Goal: Task Accomplishment & Management: Manage account settings

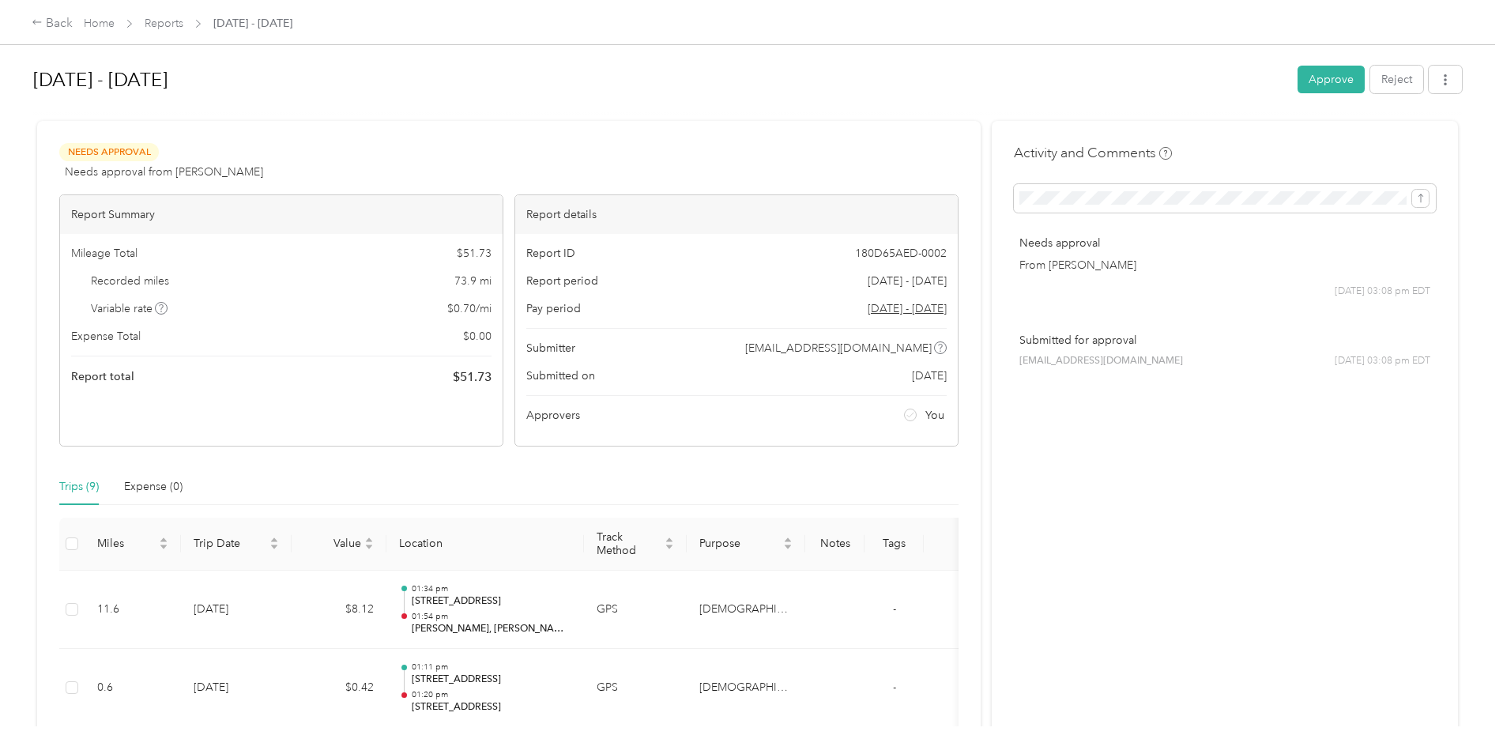
scroll to position [553, 0]
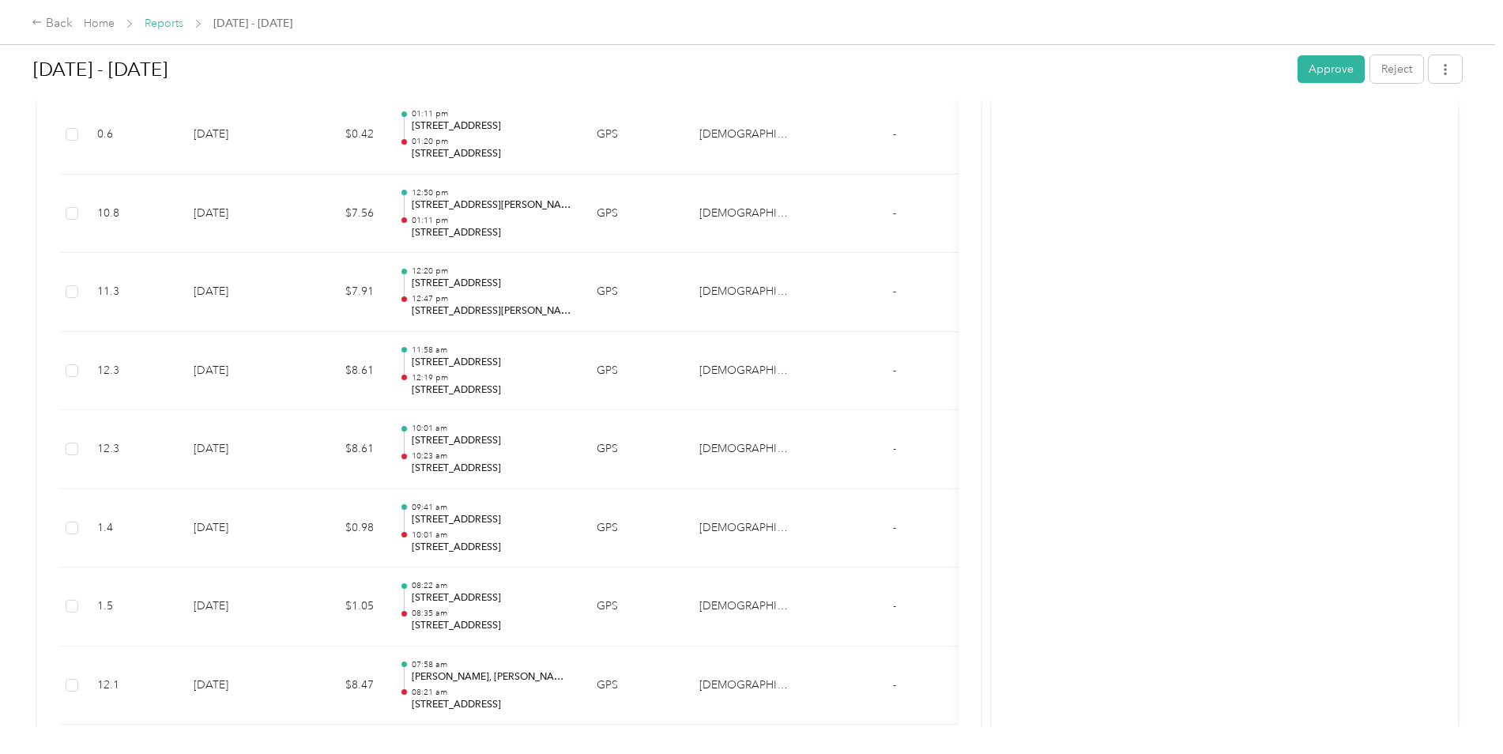
click at [156, 21] on link "Reports" at bounding box center [164, 23] width 39 height 13
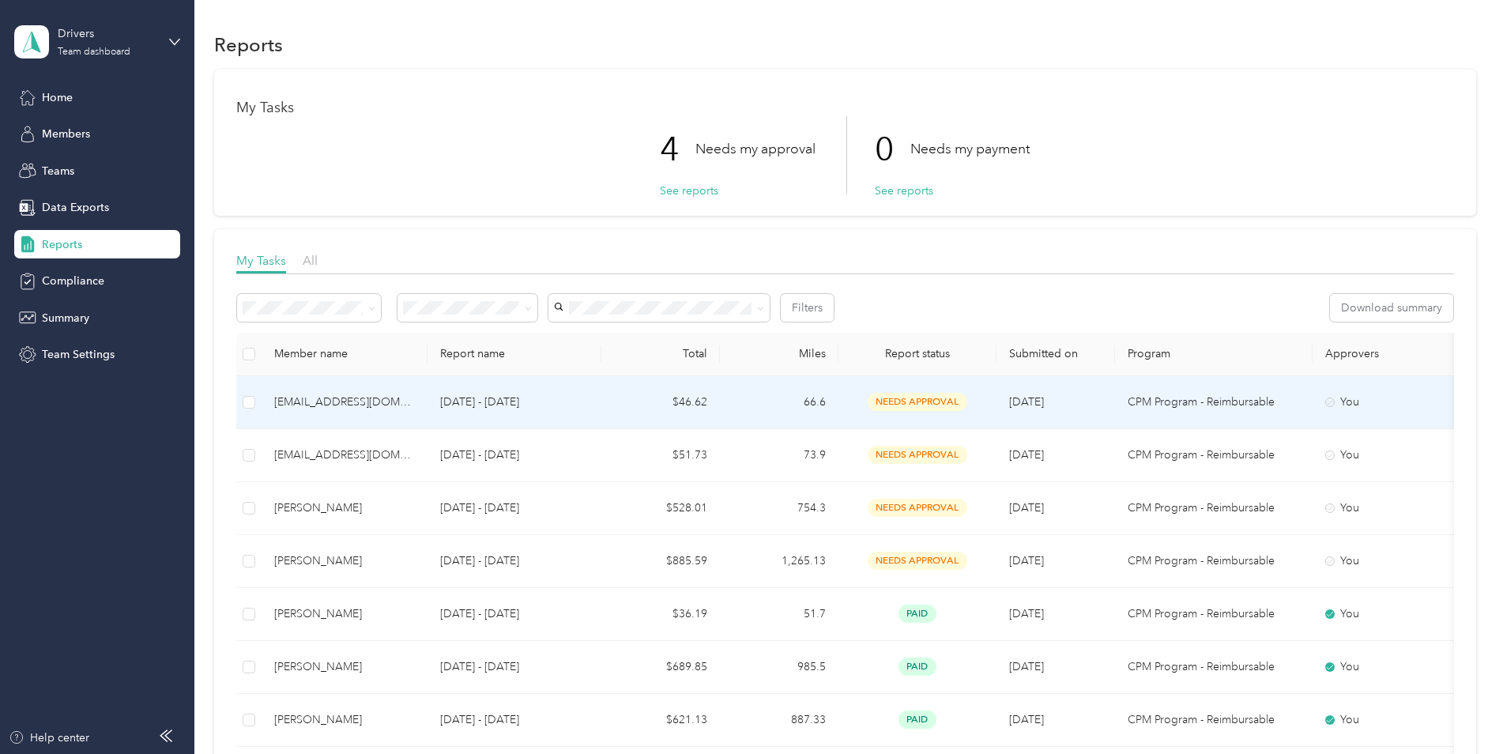
click at [893, 395] on span "needs approval" at bounding box center [918, 402] width 100 height 18
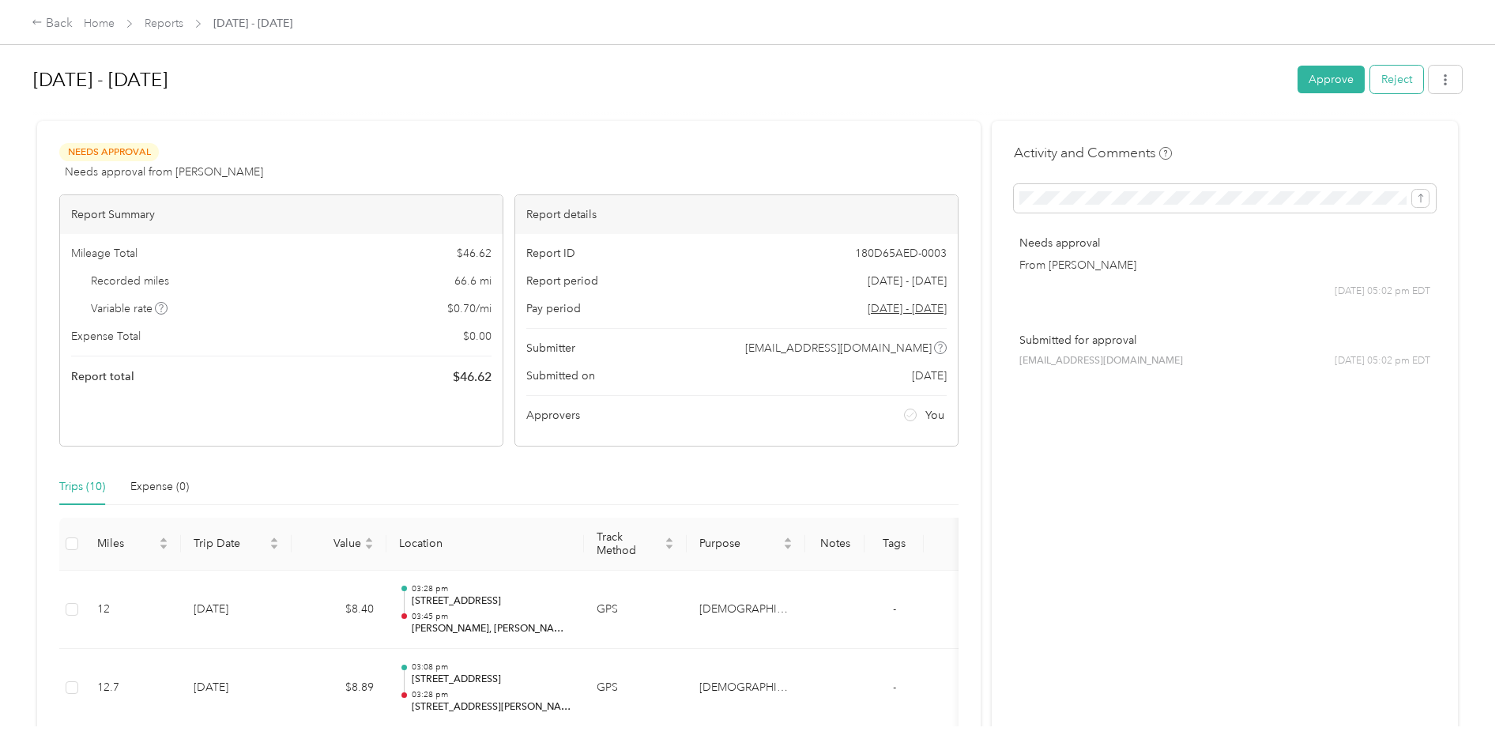
click at [1394, 82] on button "Reject" at bounding box center [1396, 80] width 53 height 28
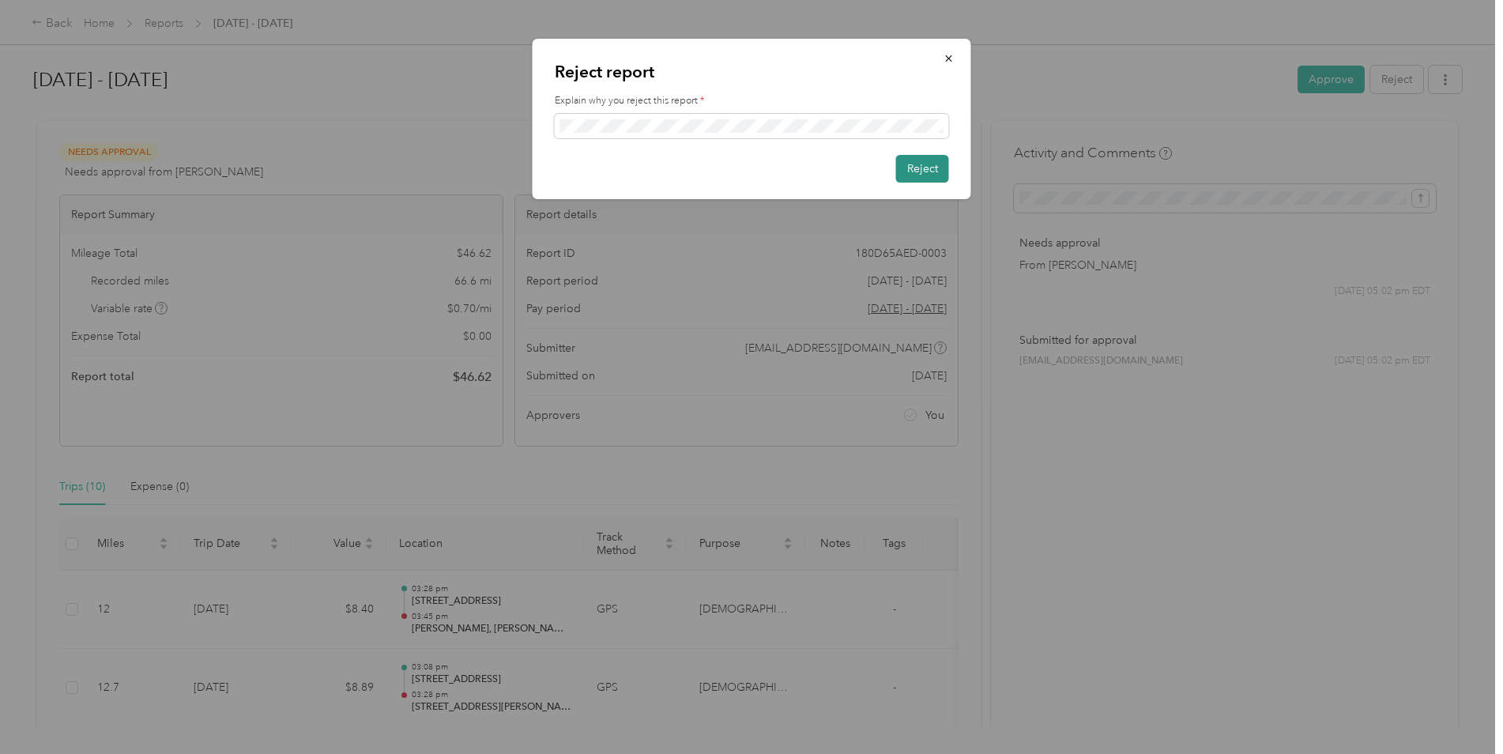
click at [906, 174] on button "Reject" at bounding box center [922, 169] width 53 height 28
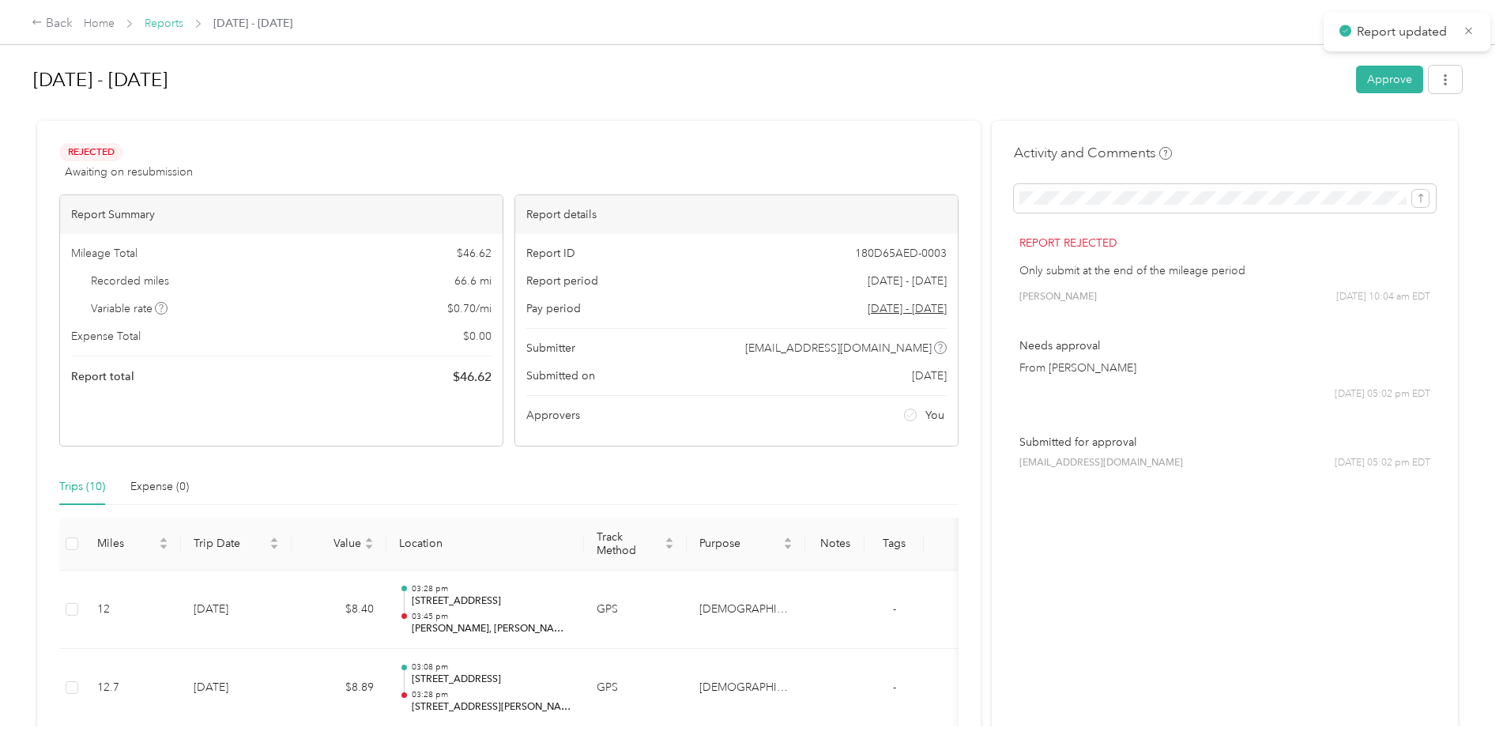
click at [162, 27] on link "Reports" at bounding box center [164, 23] width 39 height 13
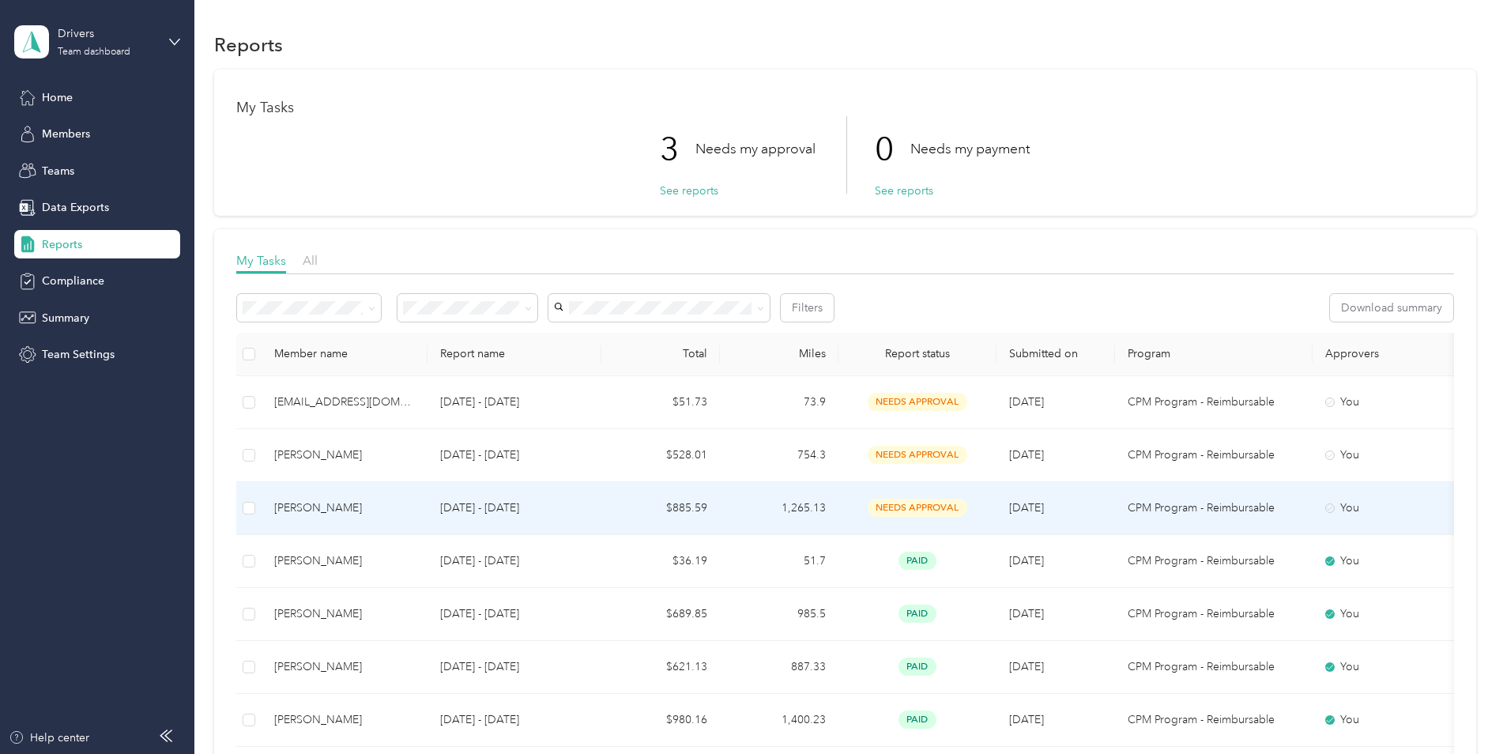
click at [623, 505] on td "$885.59" at bounding box center [660, 508] width 119 height 53
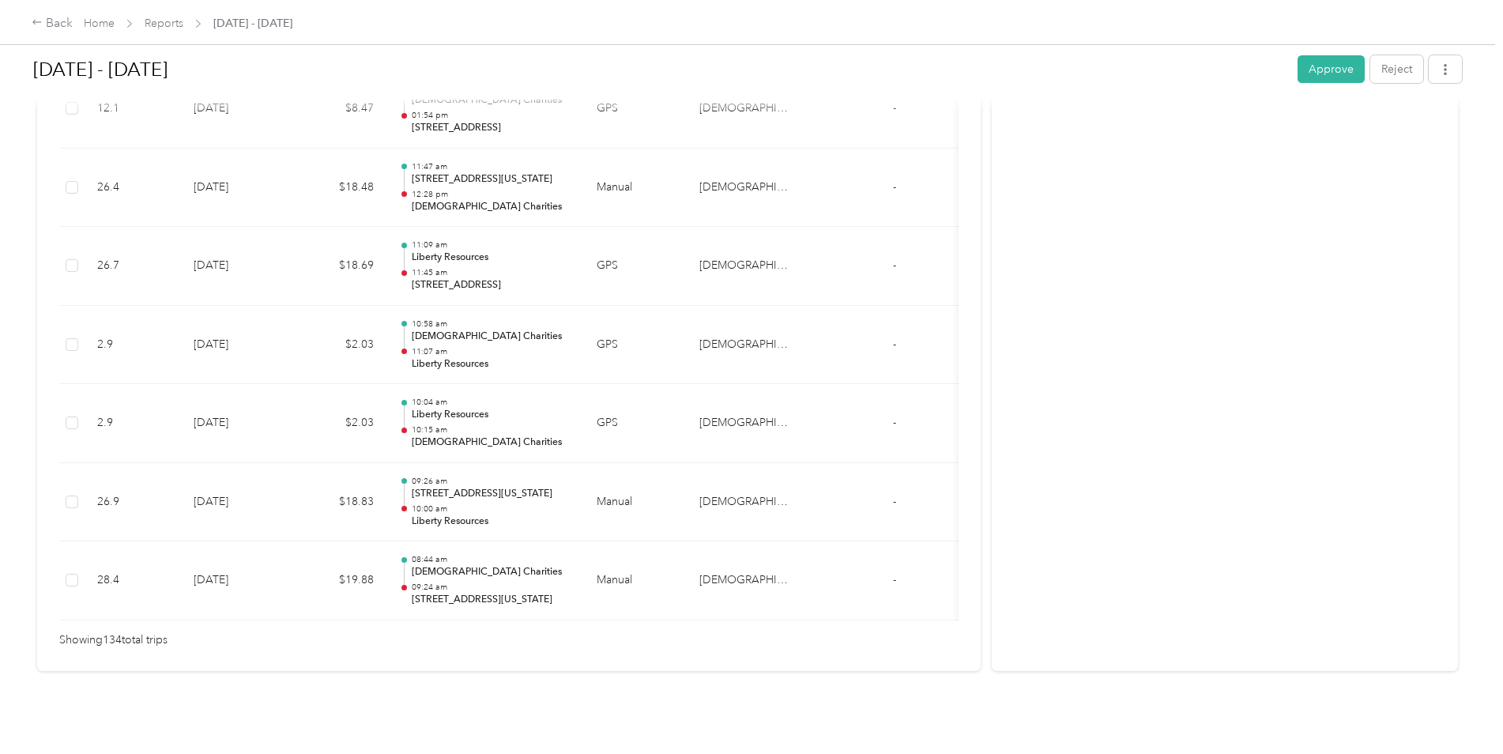
scroll to position [10509, 0]
